Goal: Task Accomplishment & Management: Use online tool/utility

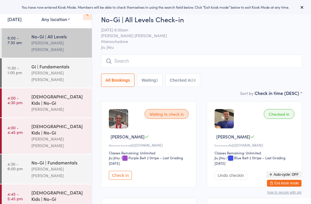
click at [282, 183] on button "Exit kiosk mode" at bounding box center [284, 182] width 35 height 7
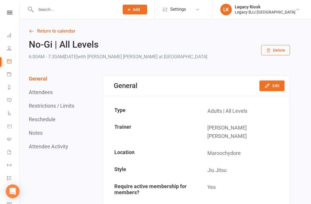
click at [61, 8] on input "text" at bounding box center [74, 9] width 81 height 8
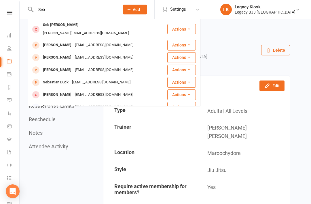
type input "Seb"
click at [64, 29] on div "Katie@carersathome.com" at bounding box center [86, 33] width 90 height 8
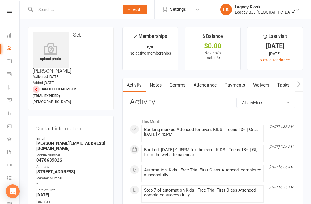
click at [262, 86] on link "Waivers" at bounding box center [261, 84] width 24 height 13
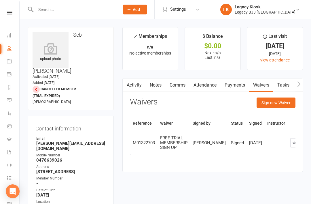
click at [284, 103] on button "Sign new Waiver" at bounding box center [276, 102] width 39 height 10
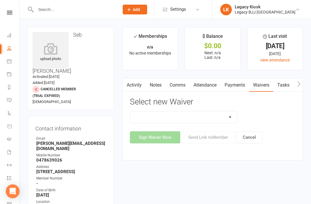
click at [183, 117] on select "Cancellation Form Collect Payment Details FREE TRIAL MEMBERSHIP SIGN UP MEMBERS…" at bounding box center [183, 117] width 107 height 12
select select "10218"
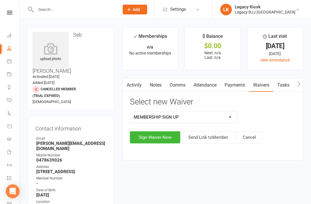
click at [210, 136] on button "Send Link to Member" at bounding box center [208, 137] width 53 height 12
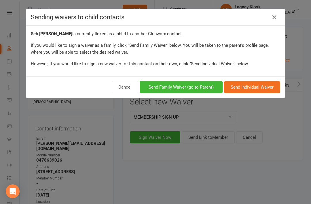
click at [183, 90] on button "Send Family Waiver (go to Parent)" at bounding box center [181, 87] width 83 height 12
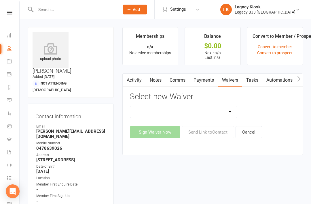
click at [195, 111] on select "Cancellation Form Collect Payment Details FREE TRIAL MEMBERSHIP SIGN UP MEMBERS…" at bounding box center [183, 112] width 107 height 12
select select "10218"
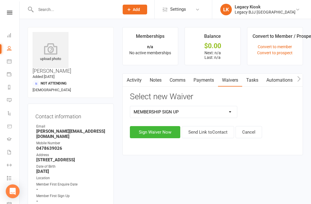
click at [215, 132] on button "Send Link to Contact" at bounding box center [208, 132] width 52 height 12
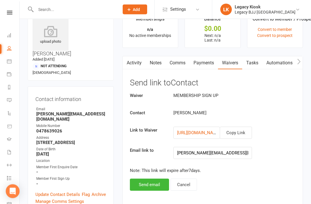
click at [189, 185] on button "Cancel" at bounding box center [183, 185] width 26 height 12
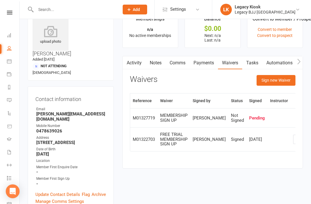
click at [276, 78] on button "Sign new Waiver" at bounding box center [276, 80] width 39 height 10
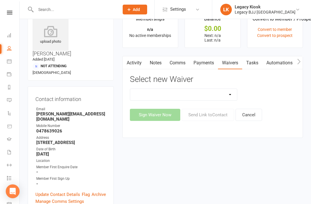
click at [170, 93] on select "Cancellation Form Collect Payment Details FREE TRIAL MEMBERSHIP SIGN UP MEMBERS…" at bounding box center [183, 95] width 107 height 12
select select "10218"
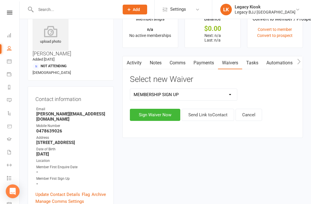
click at [156, 116] on button "Sign Waiver Now" at bounding box center [155, 115] width 50 height 12
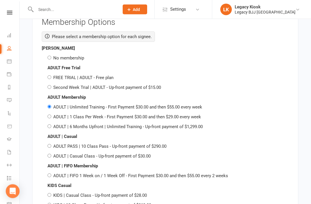
click at [78, 56] on label "No membership" at bounding box center [68, 58] width 31 height 5
click at [51, 56] on input "No membership" at bounding box center [50, 58] width 4 height 4
radio input "true"
radio input "false"
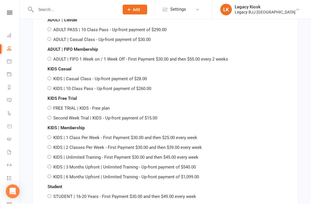
scroll to position [1112, 0]
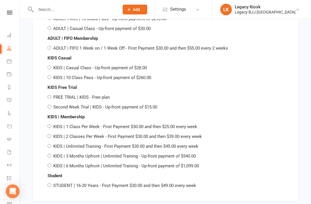
click at [85, 143] on label "KIDS | Unlimited Training - First Payment $30.00 and then $45.00 every week" at bounding box center [125, 145] width 145 height 5
click at [51, 144] on input "KIDS | Unlimited Training - First Payment $30.00 and then $45.00 every week" at bounding box center [50, 146] width 4 height 4
radio input "true"
radio input "false"
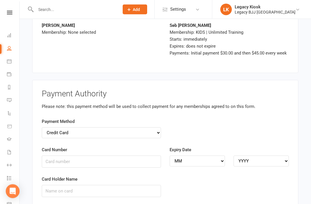
scroll to position [1321, 0]
click at [122, 130] on select "Credit Card Bank Account" at bounding box center [101, 132] width 119 height 11
click at [107, 155] on input "Card Number" at bounding box center [101, 161] width 119 height 12
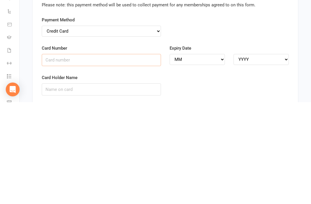
click at [112, 155] on input "Card Number" at bounding box center [101, 161] width 119 height 12
type input "4564320030052924"
click at [210, 155] on select "MM 01 02 03 04 05 06 07 08 09 10 11 12" at bounding box center [197, 160] width 55 height 11
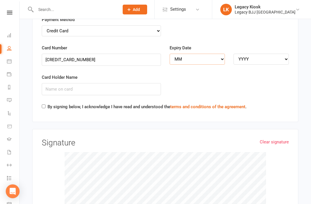
select select "05"
click at [263, 54] on select "YYYY 2025 2026 2027 2028 2029 2030 2031 2032 2033 2034" at bounding box center [261, 59] width 55 height 11
select select "2027"
click at [110, 83] on input "Card Holder Name" at bounding box center [101, 89] width 119 height 12
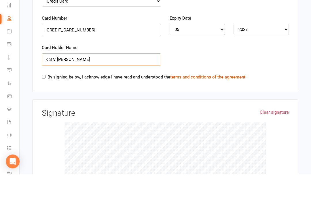
type input "K S V Worner"
click at [45, 103] on div "By signing below, I acknowledge I have read and understood the terms and condit…" at bounding box center [144, 107] width 205 height 9
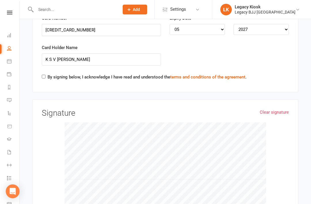
click at [45, 75] on input "By signing below, I acknowledge I have read and understood the terms and condit…" at bounding box center [44, 77] width 4 height 4
checkbox input "true"
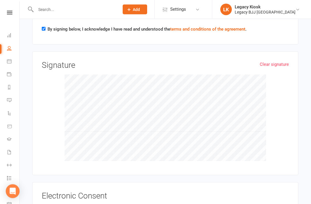
scroll to position [1552, 0]
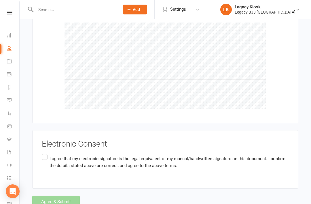
click at [42, 153] on label "I agree that my electronic signature is the legal equivalent of my manual/handw…" at bounding box center [165, 162] width 247 height 18
click at [42, 153] on input "I agree that my electronic signature is the legal equivalent of my manual/handw…" at bounding box center [44, 153] width 4 height 0
click at [55, 195] on button "Agree & Submit" at bounding box center [56, 201] width 48 height 12
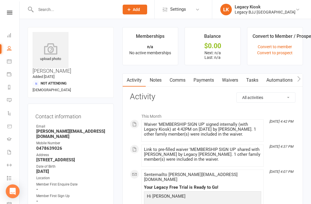
click at [11, 37] on link "Dashboard" at bounding box center [13, 35] width 13 height 13
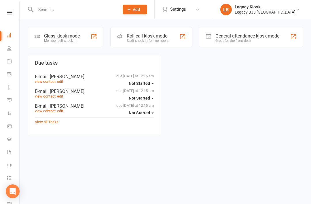
click at [71, 41] on div "Member self check-in" at bounding box center [62, 41] width 36 height 4
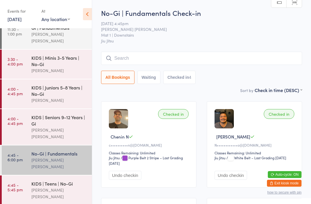
scroll to position [38, 0]
click at [32, 187] on div "[PERSON_NAME] [PERSON_NAME]" at bounding box center [59, 193] width 56 height 13
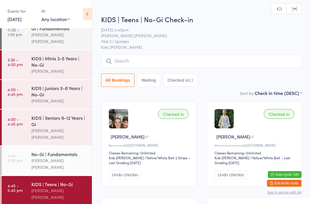
click at [141, 66] on input "search" at bounding box center [201, 60] width 201 height 13
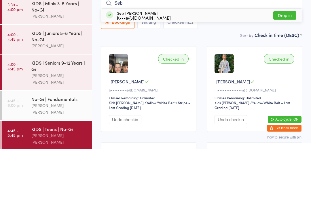
type input "Seb"
click at [137, 70] on div "K•••e@[DOMAIN_NAME]" at bounding box center [144, 72] width 54 height 5
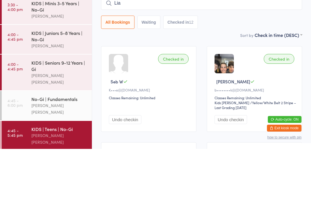
type input "[PERSON_NAME]"
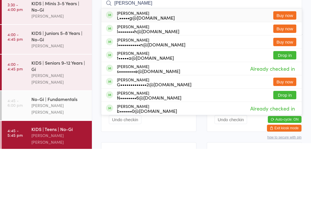
scroll to position [20, 0]
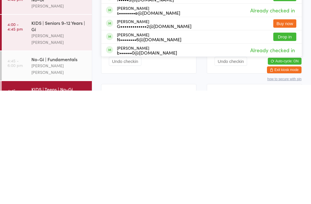
click at [36, 169] on div "No-Gi | Fundamentals" at bounding box center [59, 172] width 56 height 6
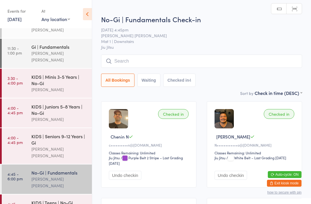
click at [32, 133] on div "KIDS | Seniors 9-12 Years | Gi" at bounding box center [59, 139] width 56 height 13
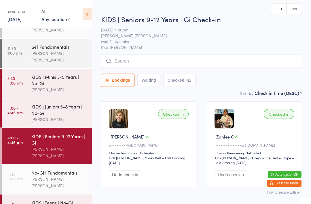
click at [24, 166] on link "4:45 - 6:00 pm No-Gi | Fundamentals [PERSON_NAME] [PERSON_NAME]" at bounding box center [47, 178] width 90 height 29
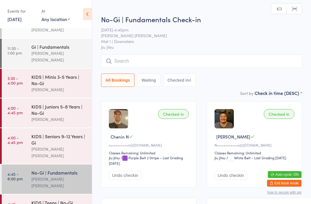
click at [124, 58] on input "search" at bounding box center [201, 60] width 201 height 13
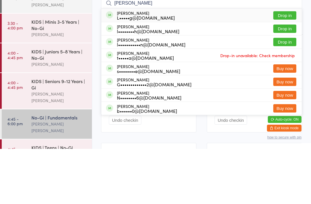
type input "[PERSON_NAME]"
click at [289, 93] on button "Drop in" at bounding box center [284, 97] width 23 height 8
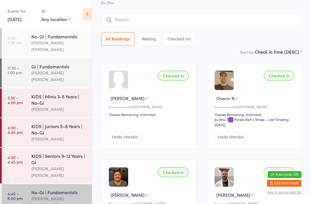
scroll to position [30, 0]
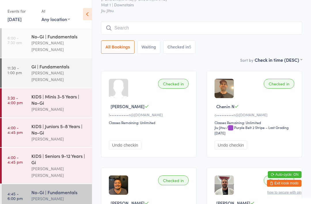
click at [183, 31] on input "search" at bounding box center [201, 27] width 201 height 13
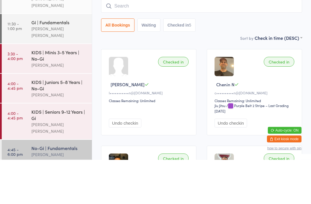
scroll to position [0, 0]
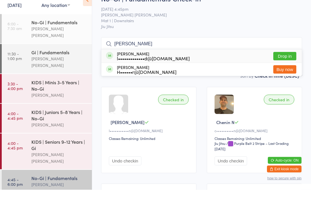
type input "[PERSON_NAME]"
click at [291, 66] on button "Drop in" at bounding box center [284, 70] width 23 height 8
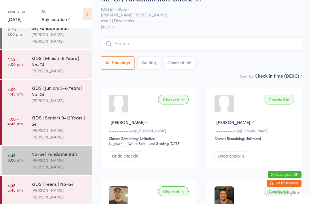
scroll to position [38, 0]
click at [56, 176] on div "KIDS | Teens | No-Gi [PERSON_NAME] [PERSON_NAME]" at bounding box center [61, 190] width 60 height 29
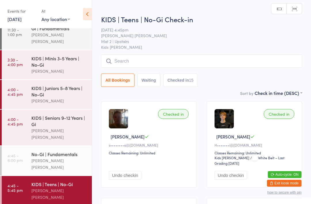
click at [128, 56] on input "search" at bounding box center [201, 60] width 201 height 13
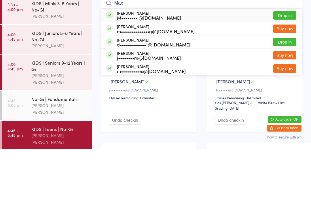
type input "Max"
click at [277, 66] on button "Drop in" at bounding box center [284, 70] width 23 height 8
